Goal: Information Seeking & Learning: Learn about a topic

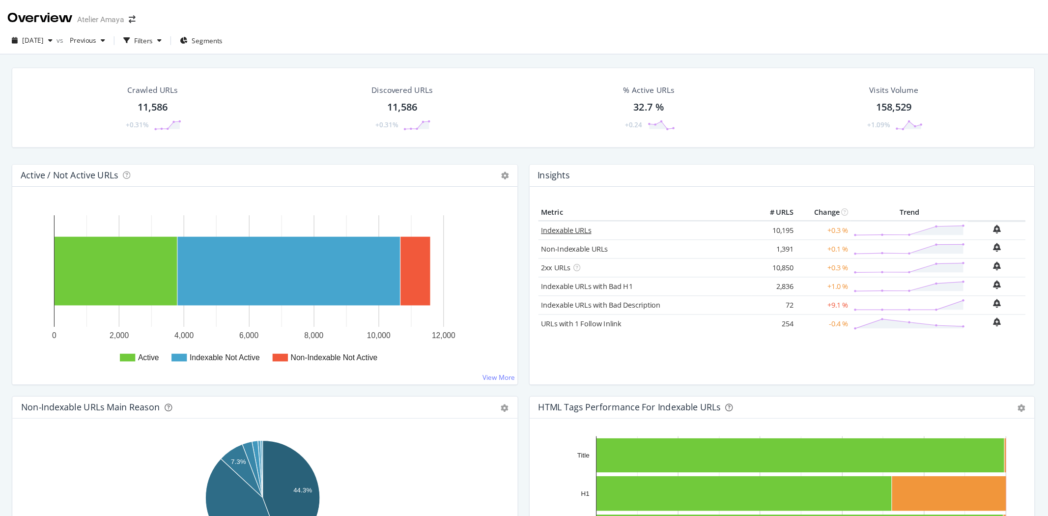
click at [616, 206] on link "Indexable URLs" at bounding box center [616, 205] width 45 height 9
